Goal: Information Seeking & Learning: Learn about a topic

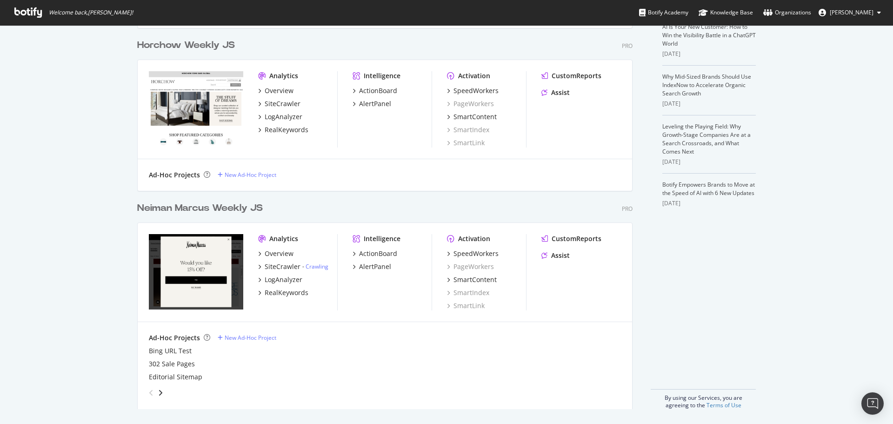
scroll to position [417, 879]
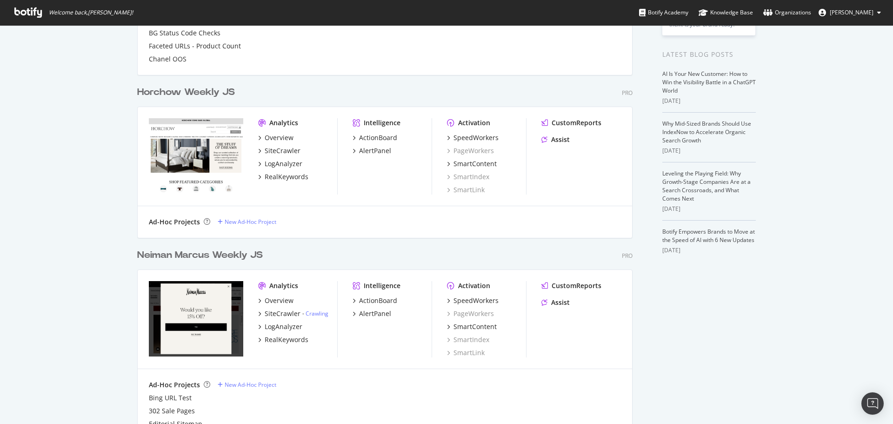
scroll to position [233, 0]
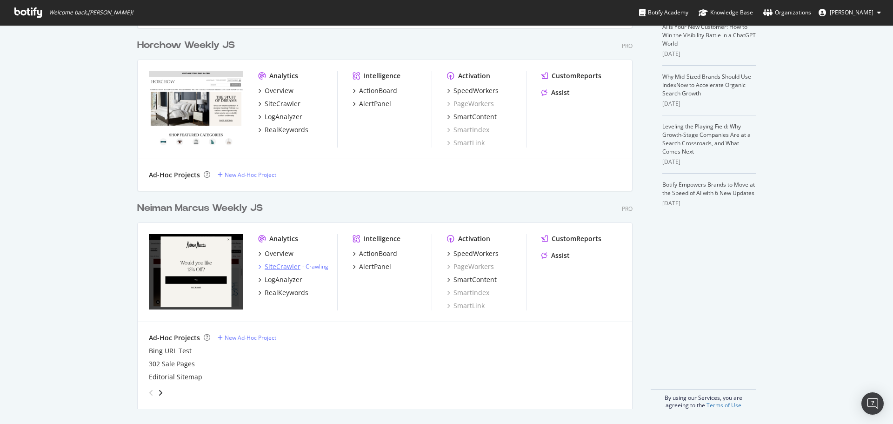
click at [287, 264] on div "SiteCrawler" at bounding box center [283, 266] width 36 height 9
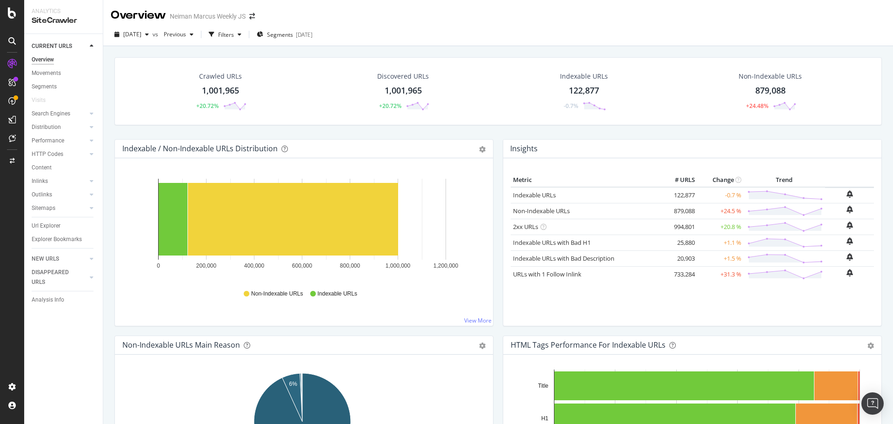
click at [212, 95] on div "1,001,965" at bounding box center [220, 91] width 37 height 12
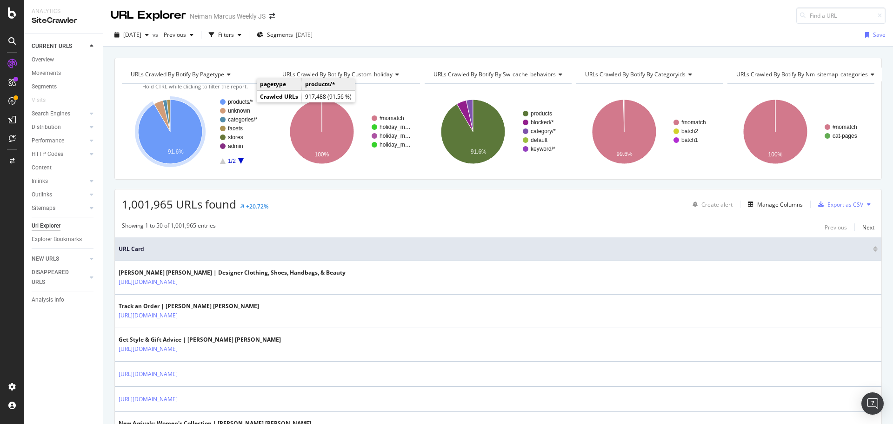
click at [237, 101] on text "products/*" at bounding box center [240, 102] width 25 height 7
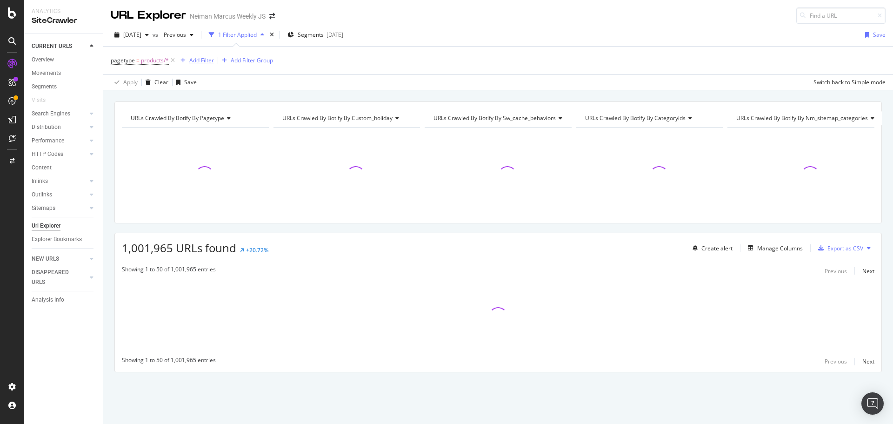
click at [200, 59] on div "Add Filter" at bounding box center [201, 60] width 25 height 8
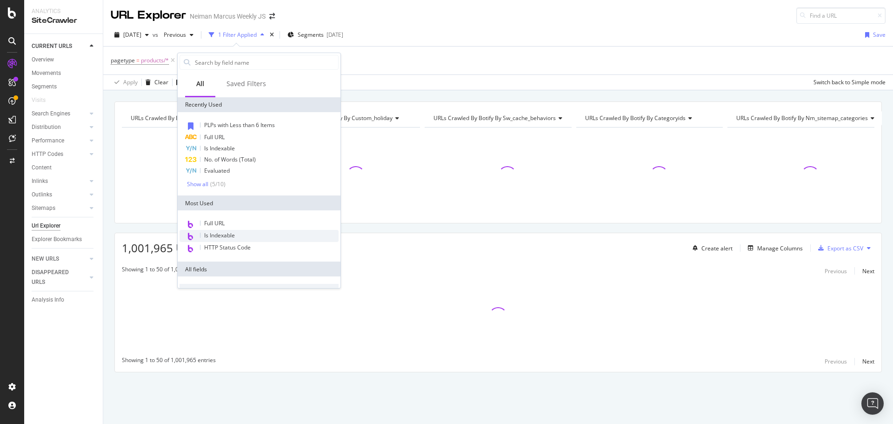
click at [214, 134] on span "Full URL" at bounding box center [214, 137] width 20 height 8
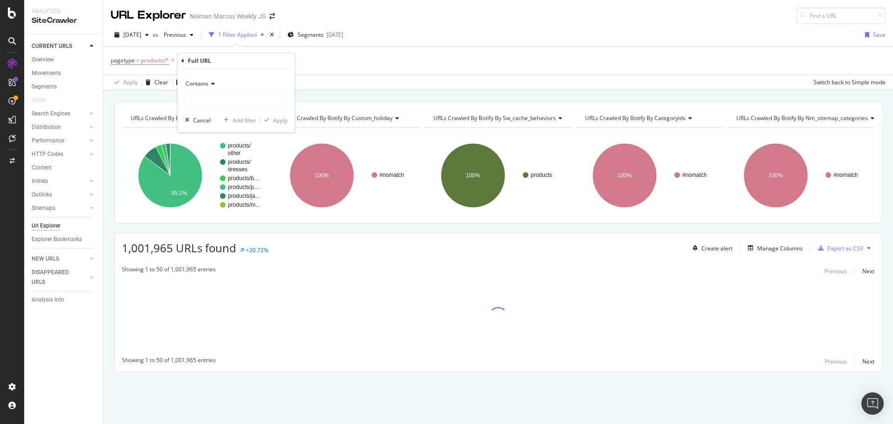
click at [338, 88] on div "Apply Clear Save Switch back to Simple mode" at bounding box center [498, 81] width 790 height 15
click at [246, 62] on div "missing value" at bounding box center [243, 60] width 35 height 8
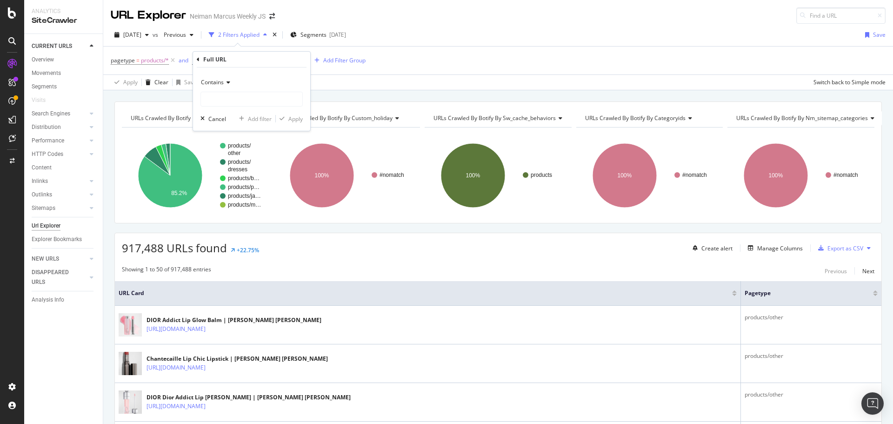
click at [224, 83] on icon at bounding box center [227, 83] width 7 height 6
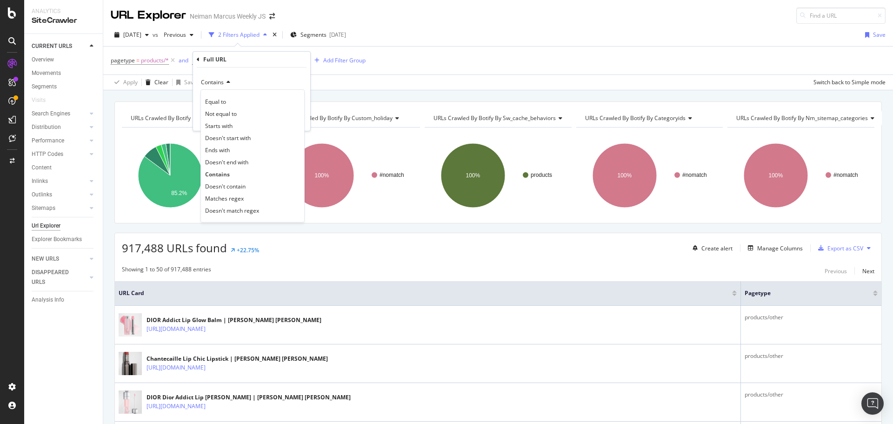
click at [247, 85] on div "Contains" at bounding box center [252, 82] width 102 height 15
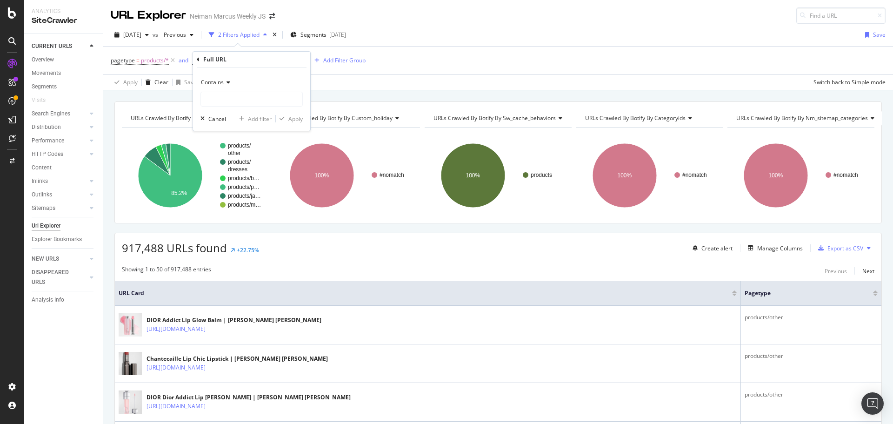
click at [382, 79] on div "Apply Clear Save Switch back to Simple mode" at bounding box center [498, 81] width 790 height 15
click at [220, 60] on icon at bounding box center [222, 61] width 6 height 6
click at [224, 81] on icon at bounding box center [227, 83] width 7 height 6
click at [359, 90] on div "URLs Crawled By Botify By pagetype Chart (by Value) Table Expand Export as CSV …" at bounding box center [498, 101] width 790 height 22
click at [266, 60] on icon at bounding box center [266, 60] width 8 height 9
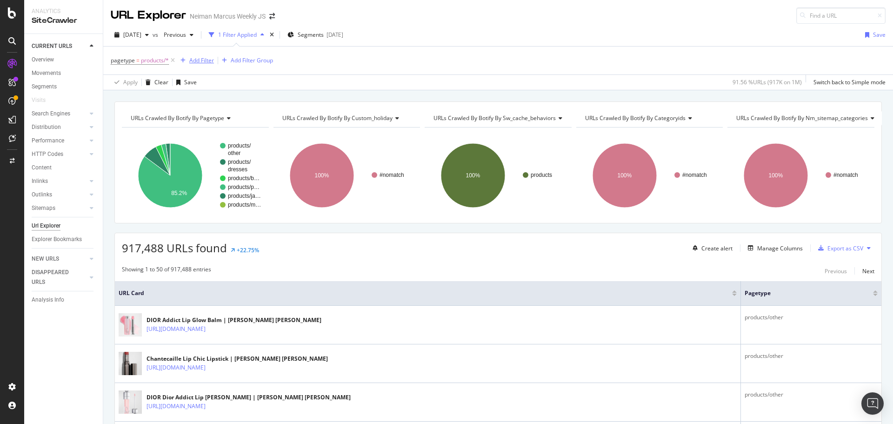
click at [209, 56] on div "Add Filter" at bounding box center [201, 60] width 25 height 8
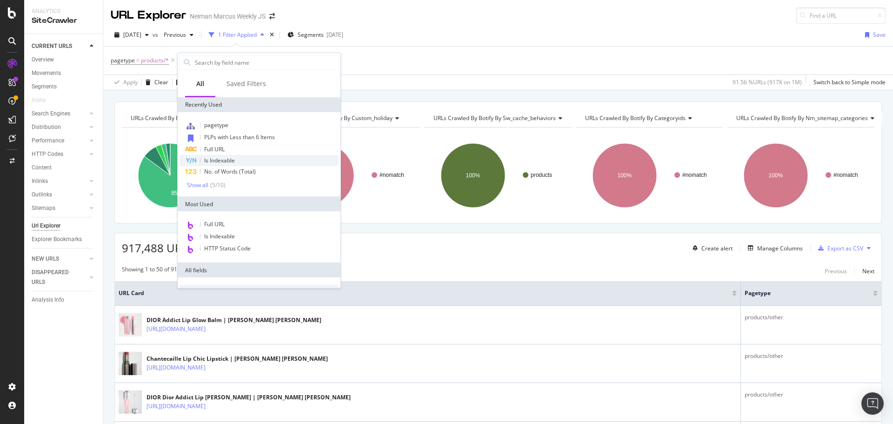
click at [225, 160] on span "Is Indexable" at bounding box center [219, 160] width 31 height 8
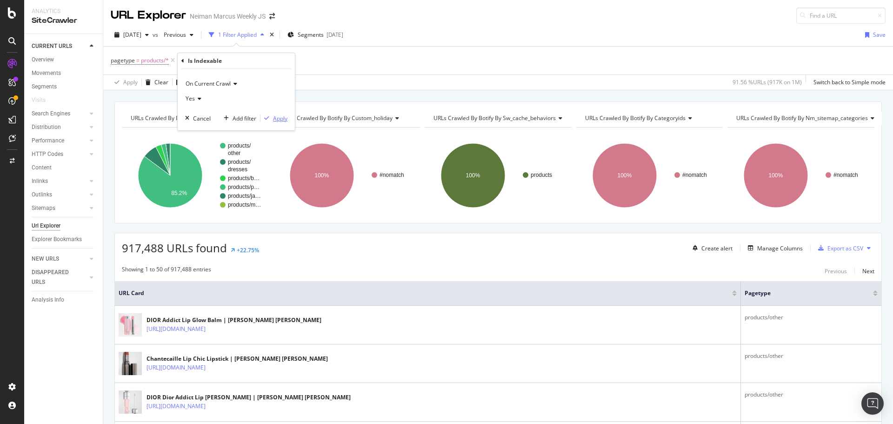
click at [275, 120] on div "Apply" at bounding box center [280, 118] width 14 height 8
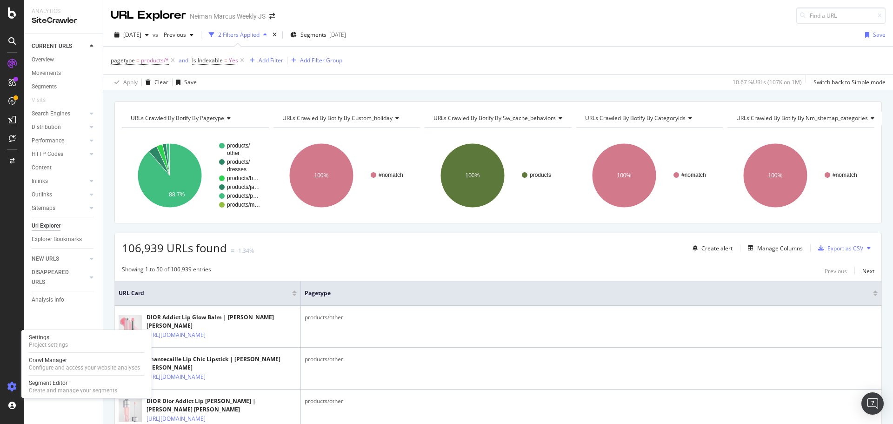
click at [10, 389] on icon at bounding box center [11, 386] width 9 height 9
click at [10, 387] on icon at bounding box center [11, 386] width 9 height 9
click at [56, 344] on div "Project settings" at bounding box center [48, 344] width 39 height 7
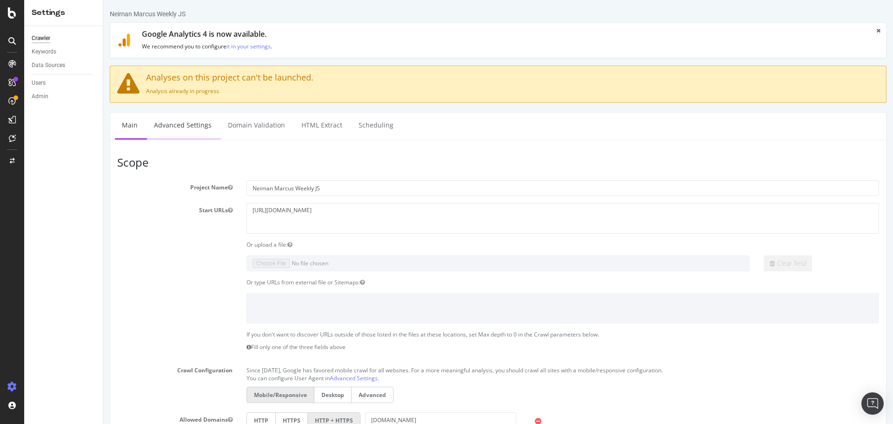
click at [202, 127] on link "Advanced Settings" at bounding box center [183, 126] width 72 height 26
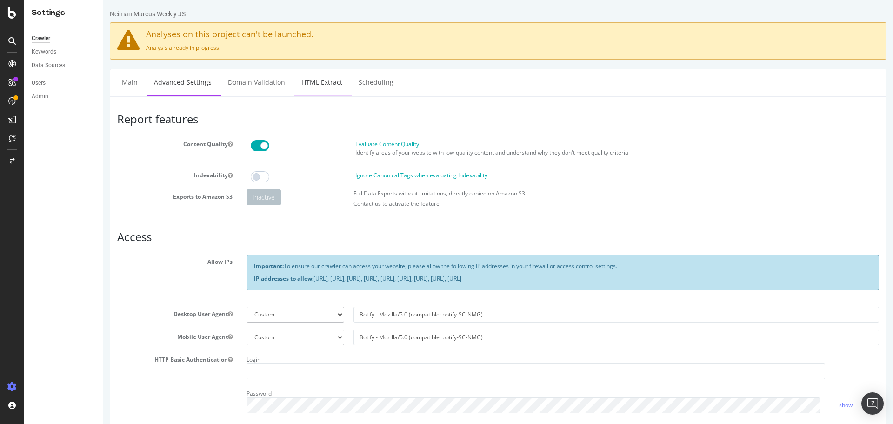
click at [318, 87] on link "HTML Extract" at bounding box center [322, 82] width 55 height 26
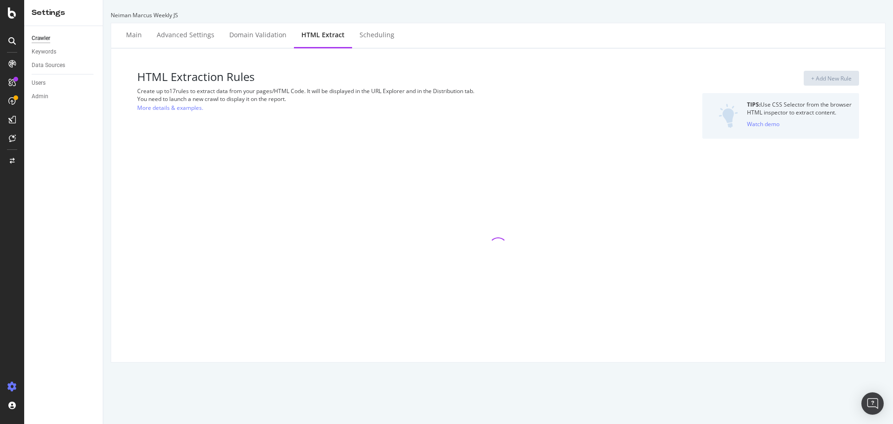
select select "exist"
select select "count"
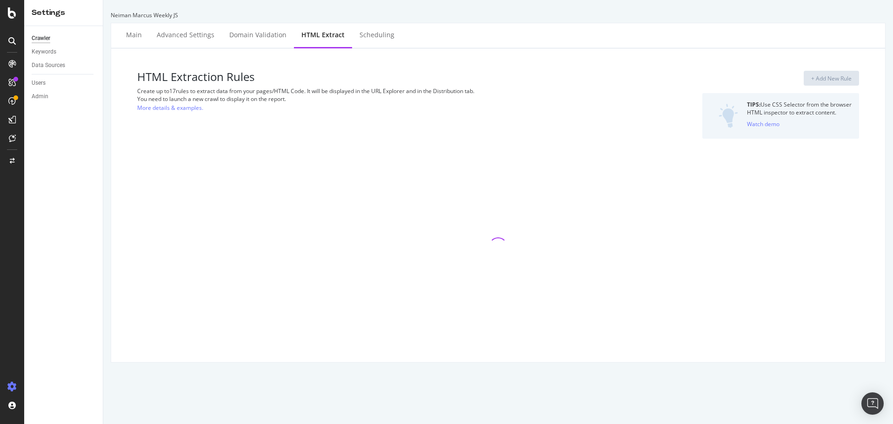
select select "exist"
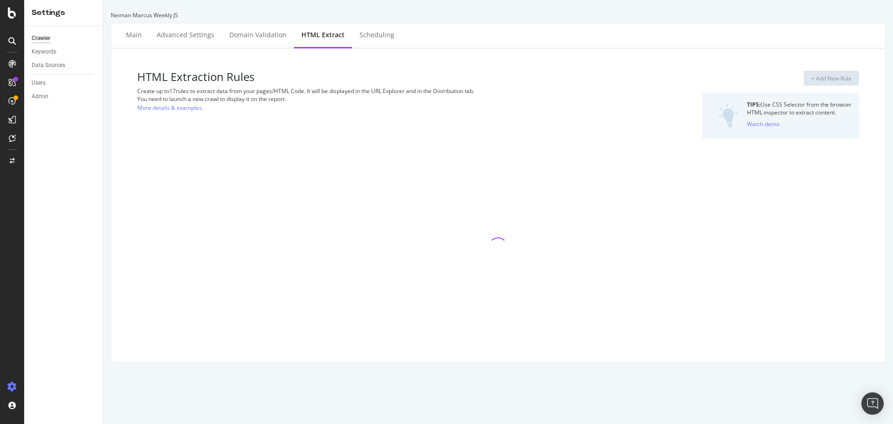
select select "exist"
select select "i"
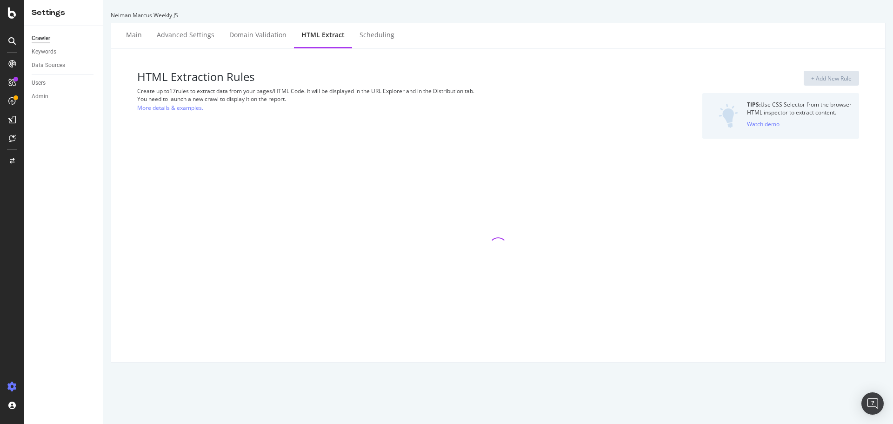
select select "html.length"
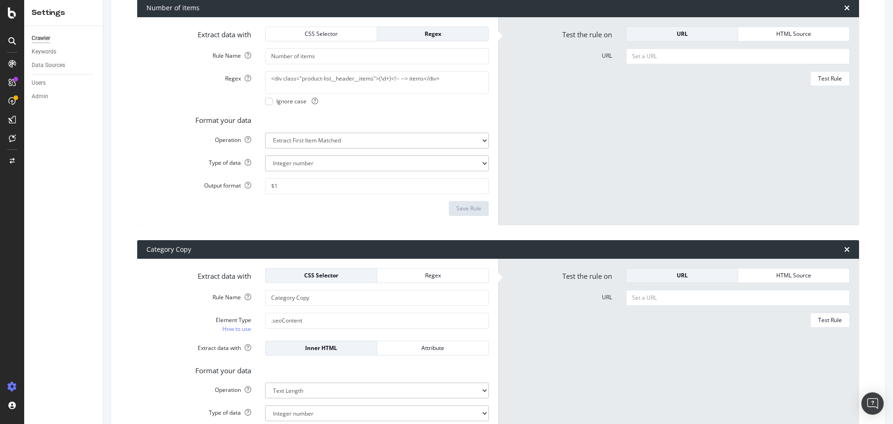
scroll to position [3597, 0]
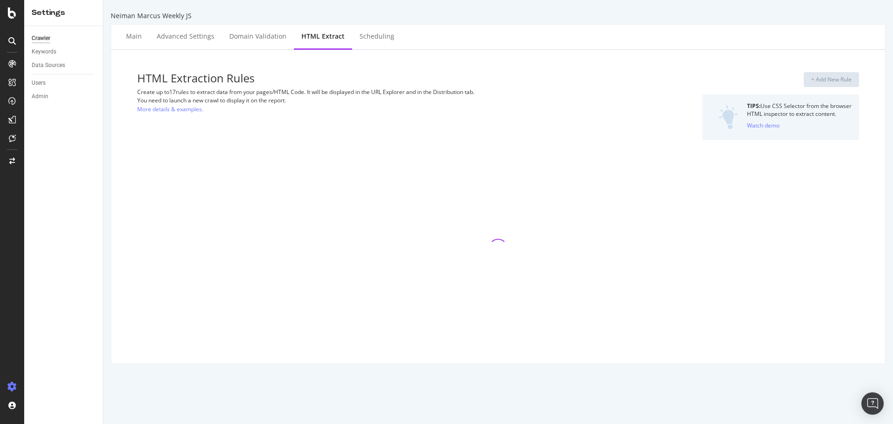
select select "exist"
select select "count"
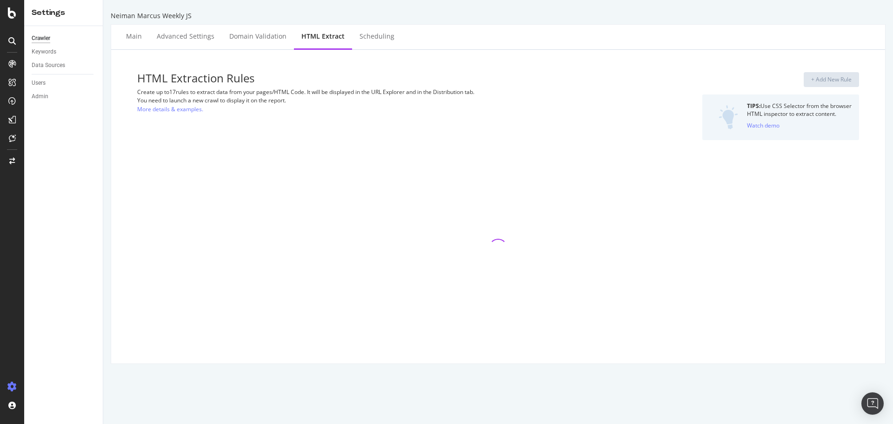
select select "exist"
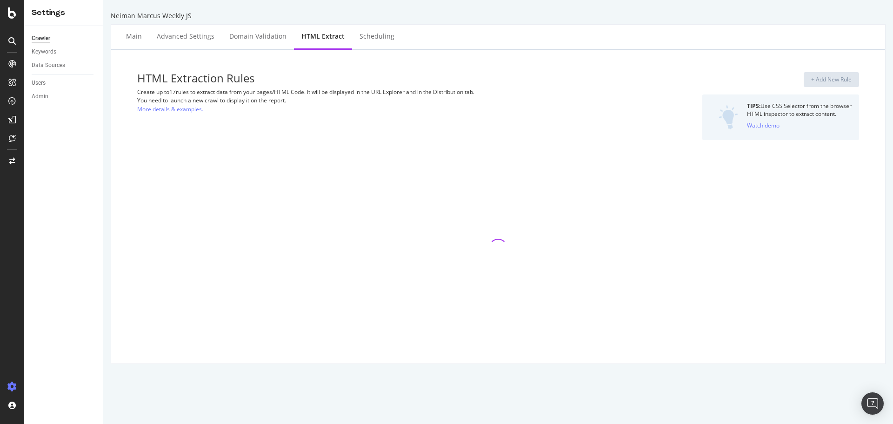
select select "exist"
select select "i"
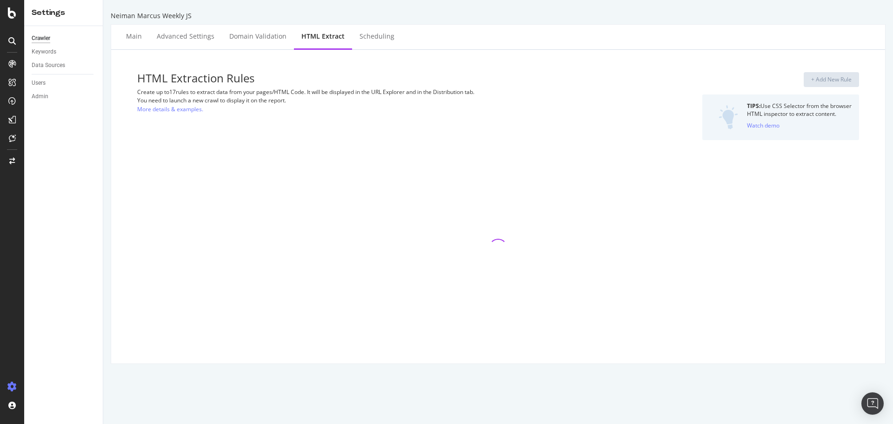
select select "html.length"
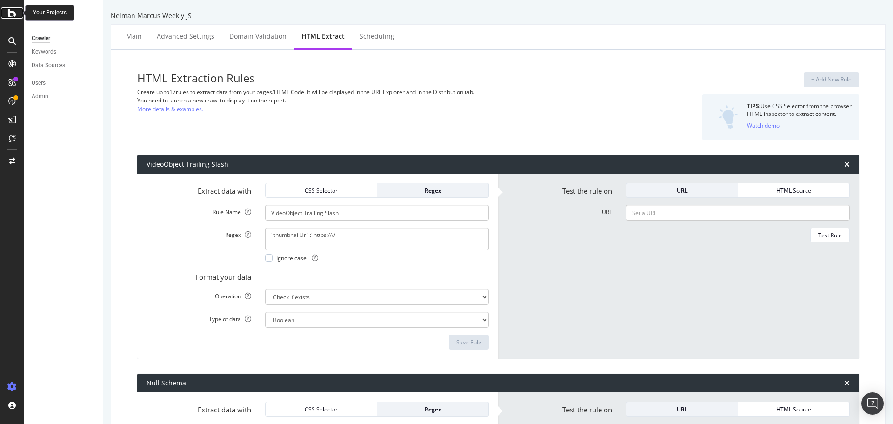
click at [14, 11] on icon at bounding box center [12, 12] width 8 height 11
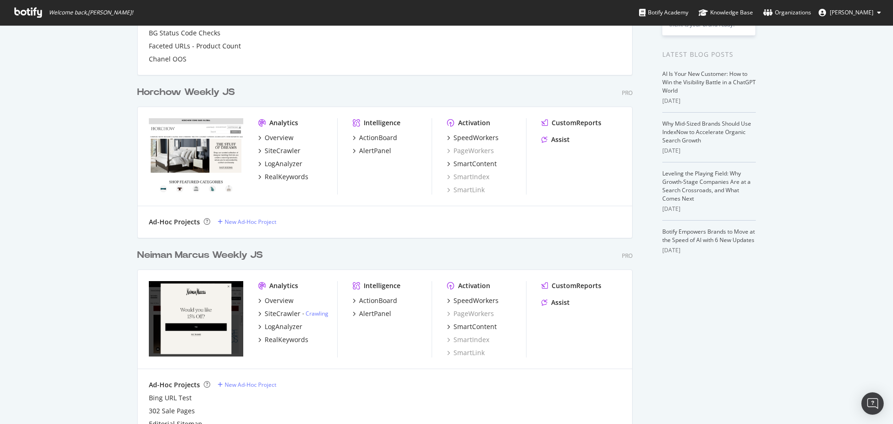
scroll to position [233, 0]
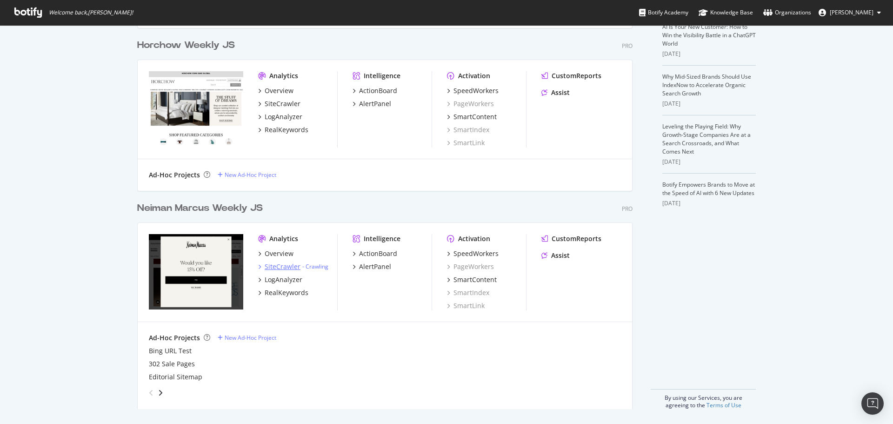
click at [277, 269] on div "SiteCrawler" at bounding box center [283, 266] width 36 height 9
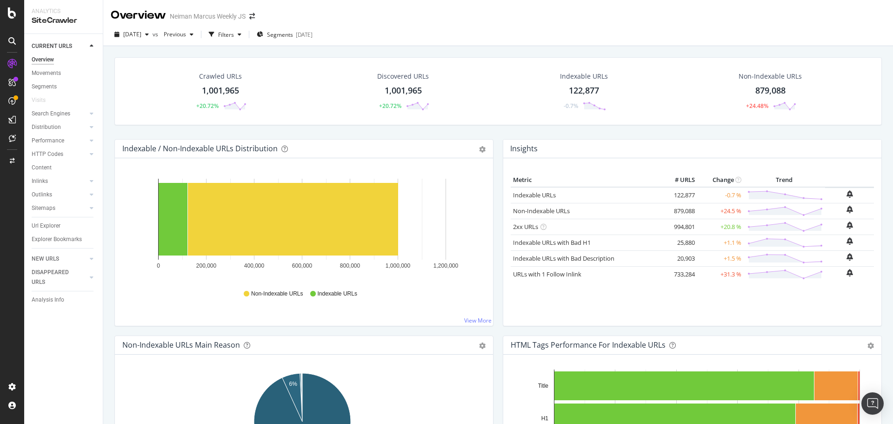
click at [217, 91] on div "1,001,965" at bounding box center [220, 91] width 37 height 12
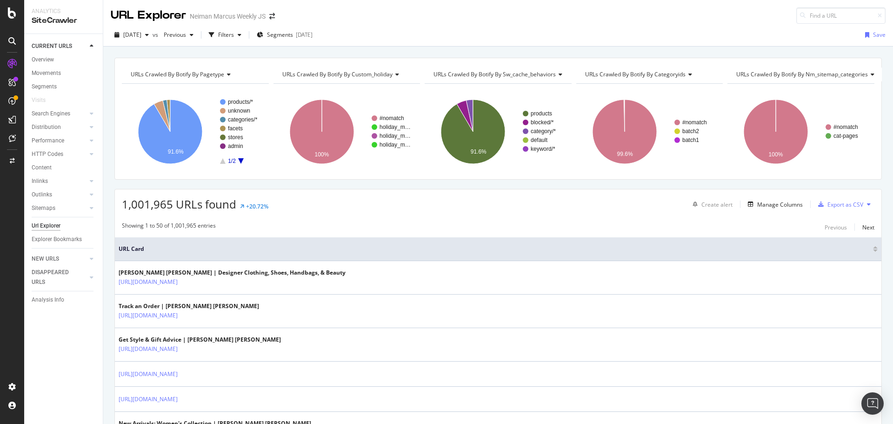
click at [206, 27] on div "2025 Aug. 18th vs Previous Filters Segments 2025-08-13 Save" at bounding box center [498, 35] width 790 height 23
click at [186, 37] on span "Previous" at bounding box center [173, 35] width 26 height 8
click at [186, 38] on span "Previous" at bounding box center [173, 35] width 26 height 8
click at [242, 33] on icon "button" at bounding box center [240, 35] width 4 height 6
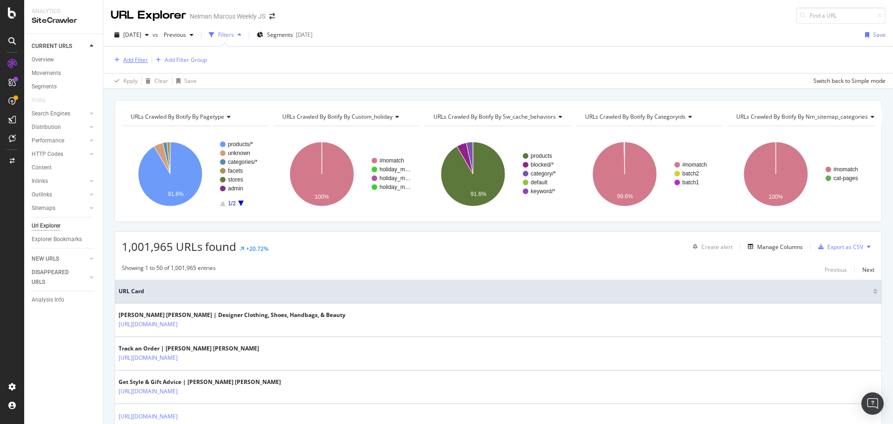
click at [131, 60] on div "Add Filter" at bounding box center [135, 60] width 25 height 8
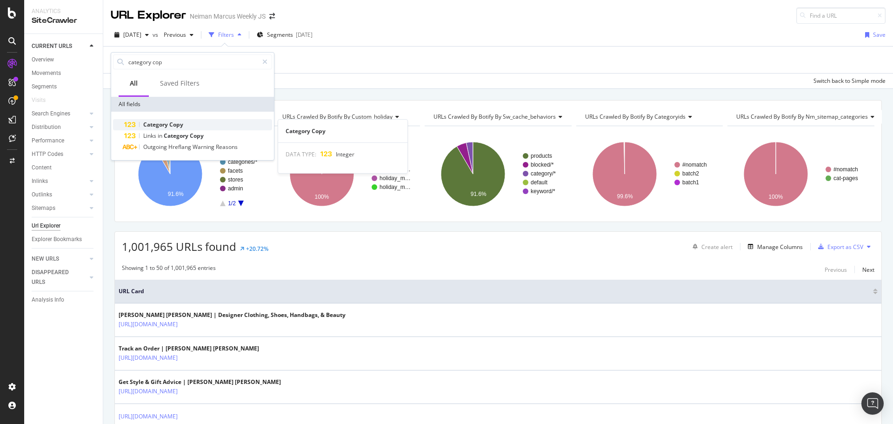
type input "category cop"
click at [170, 125] on span "Copy" at bounding box center [176, 125] width 14 height 8
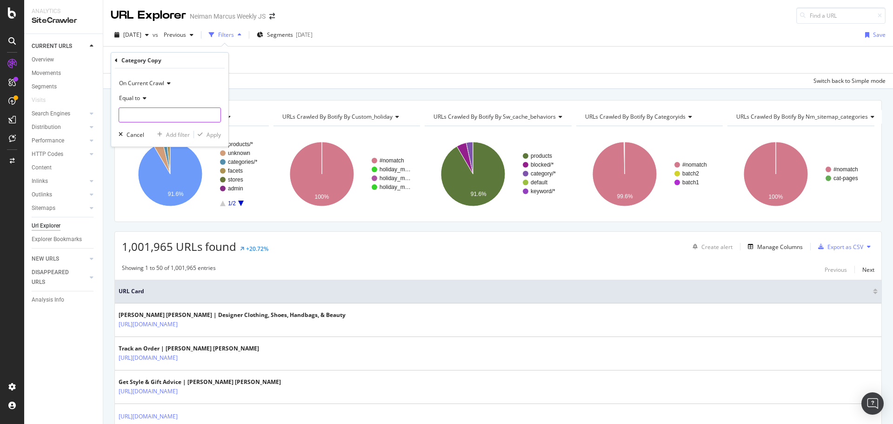
click at [178, 115] on input "number" at bounding box center [170, 114] width 102 height 15
type input "1"
click at [153, 118] on input "number" at bounding box center [170, 114] width 102 height 15
click at [118, 61] on div "Category Copy" at bounding box center [170, 61] width 110 height 16
click at [115, 62] on icon at bounding box center [116, 61] width 3 height 6
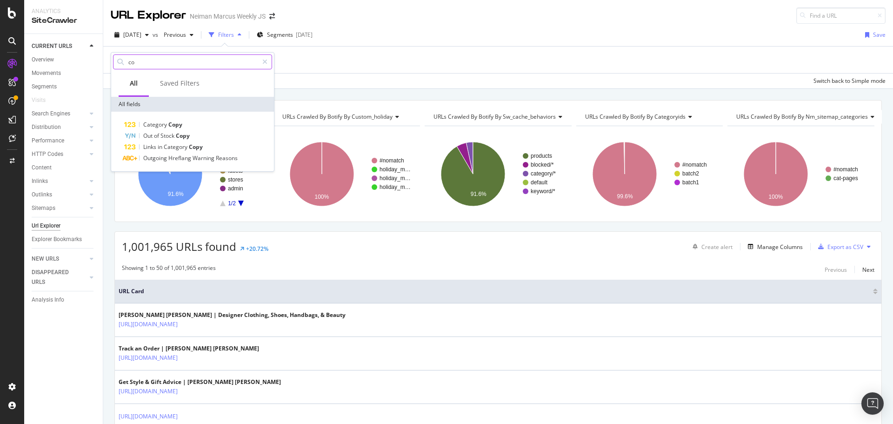
type input "c"
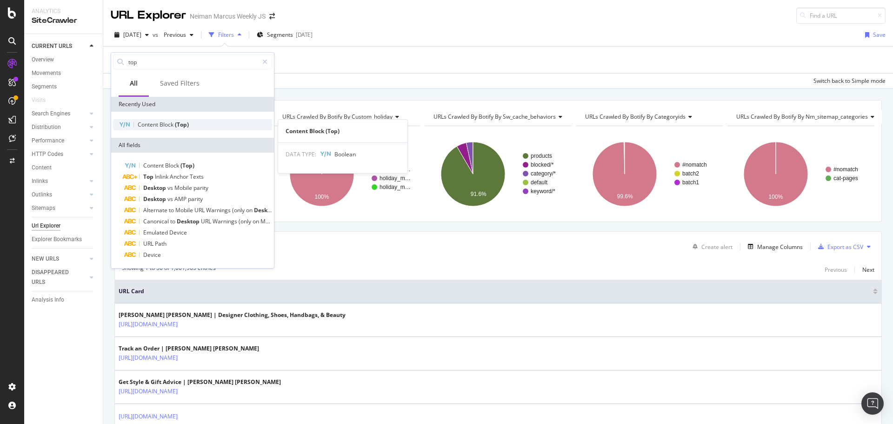
type input "top"
click at [179, 120] on div "Content Block (Top)" at bounding box center [192, 124] width 159 height 11
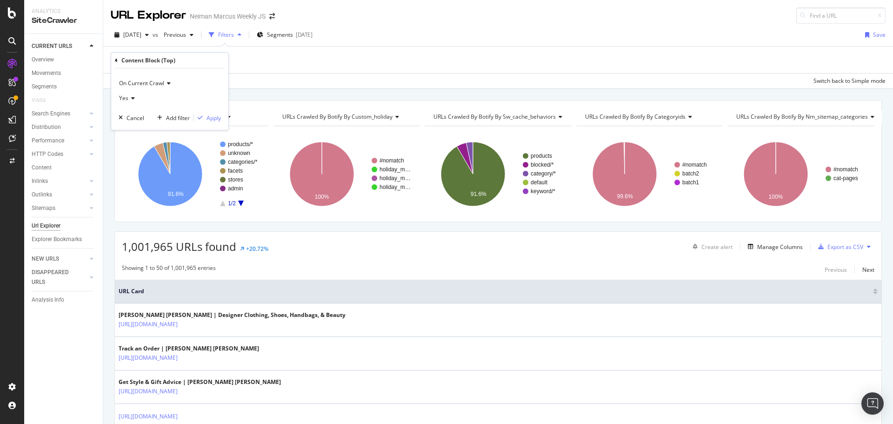
click at [312, 86] on div "Apply Clear Save Switch back to Simple mode" at bounding box center [498, 80] width 790 height 15
